Goal: Transaction & Acquisition: Purchase product/service

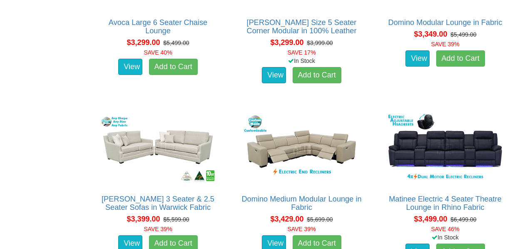
scroll to position [3918, 0]
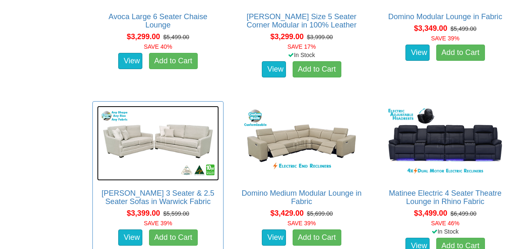
click at [162, 148] on img at bounding box center [158, 143] width 122 height 75
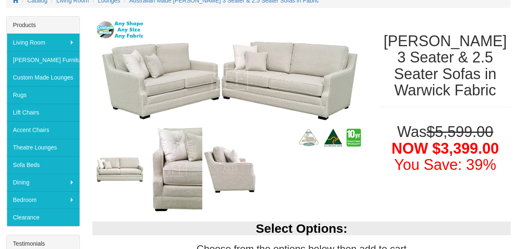
scroll to position [121, 0]
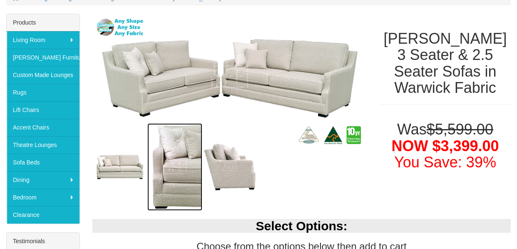
click at [182, 172] on img at bounding box center [174, 166] width 55 height 87
